Goal: Information Seeking & Learning: Learn about a topic

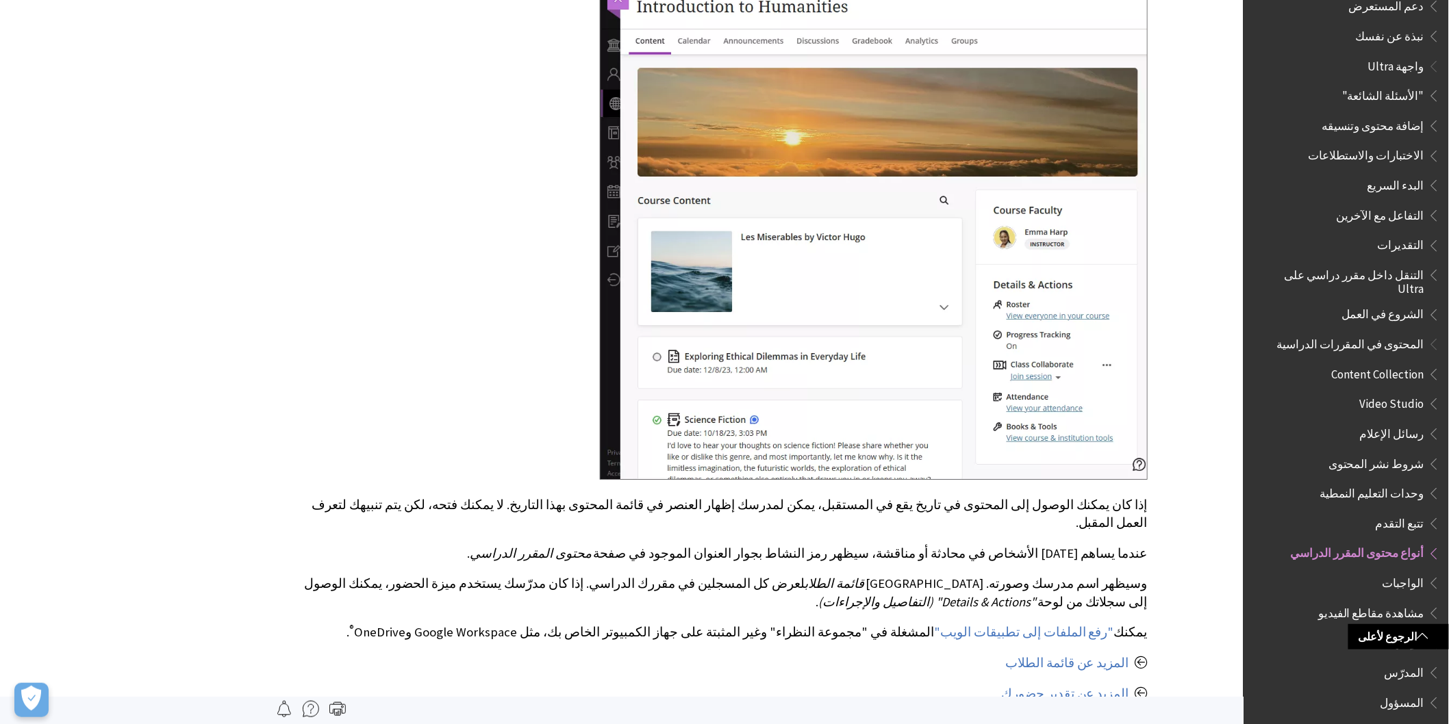
scroll to position [1086, 0]
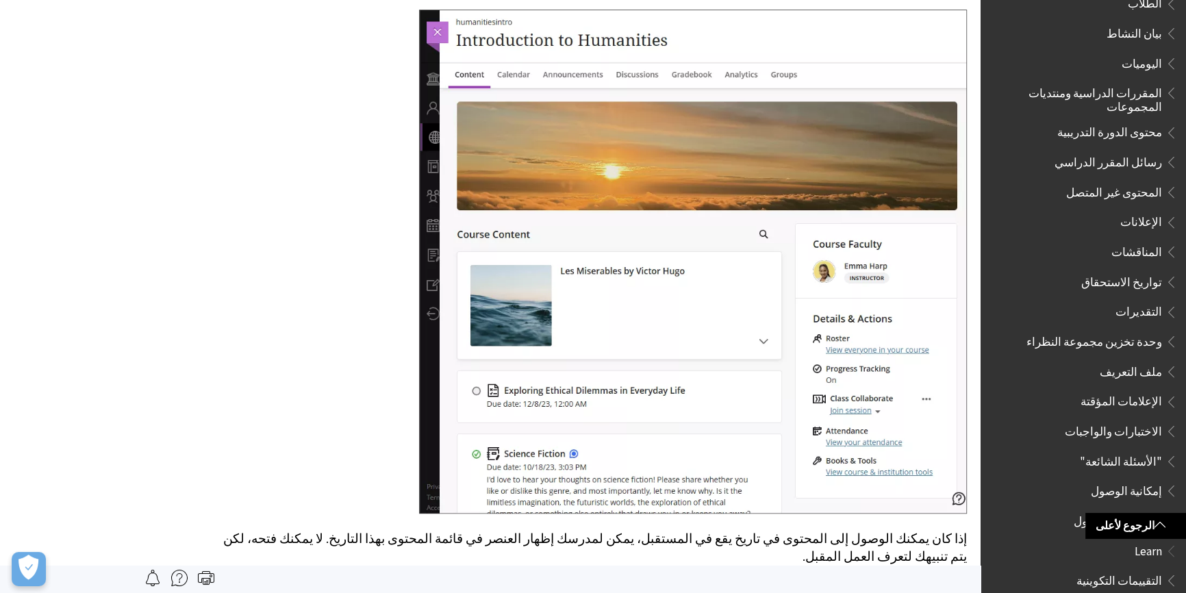
scroll to position [321, 0]
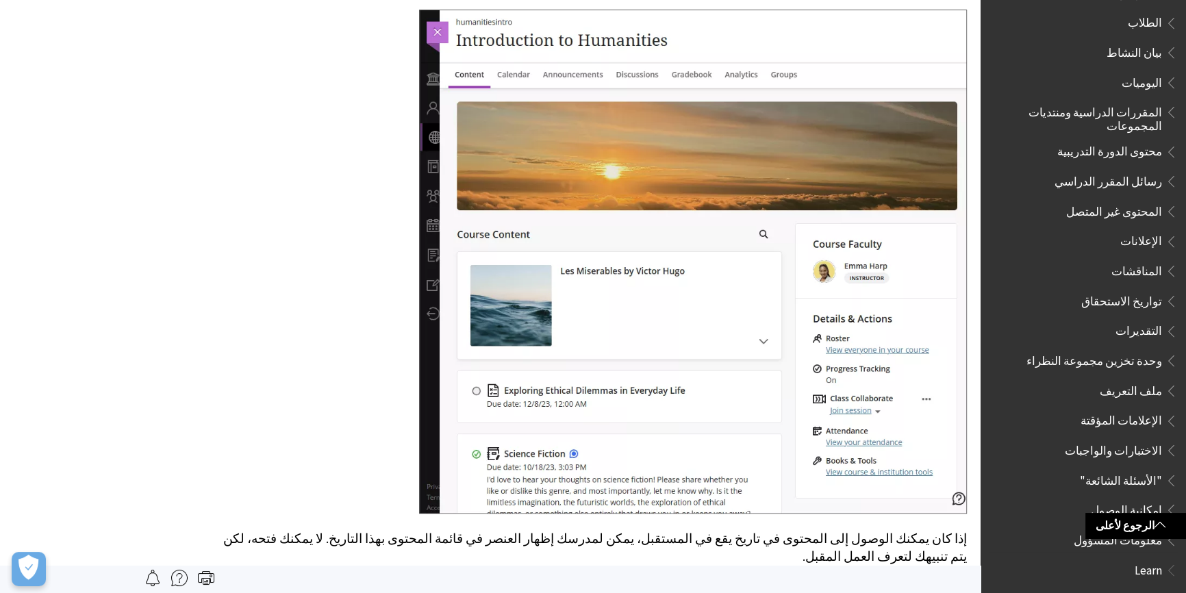
click at [1175, 49] on span "Book outline for Blackboard App Help" at bounding box center [1169, 49] width 14 height 17
